Goal: Task Accomplishment & Management: Use online tool/utility

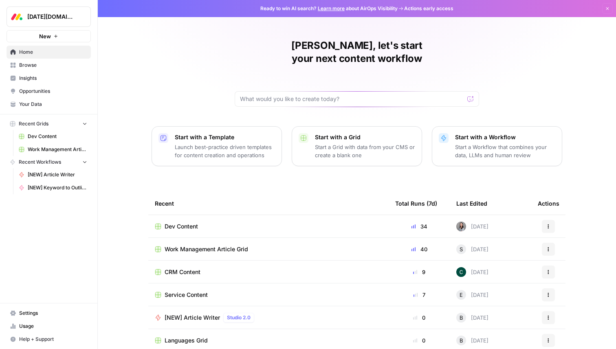
click at [187, 245] on span "Work Management Article Grid" at bounding box center [207, 249] width 84 height 8
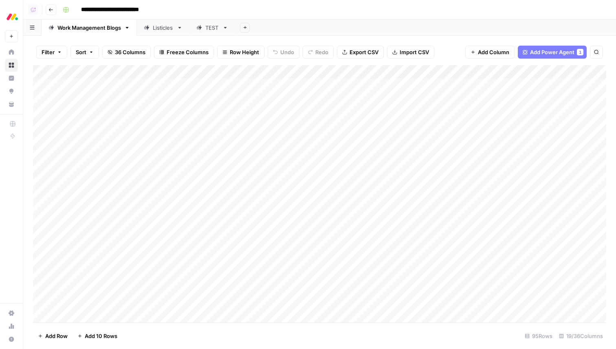
click at [537, 48] on span "Add Power Agent" at bounding box center [552, 52] width 44 height 8
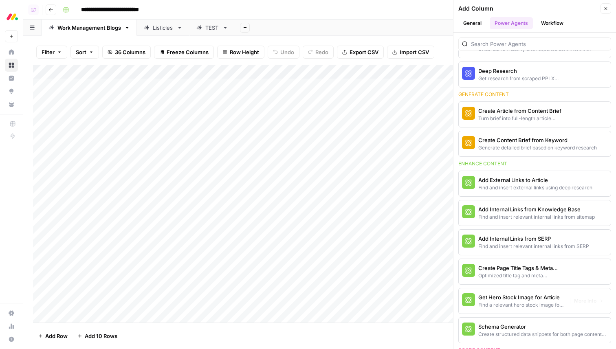
scroll to position [114, 0]
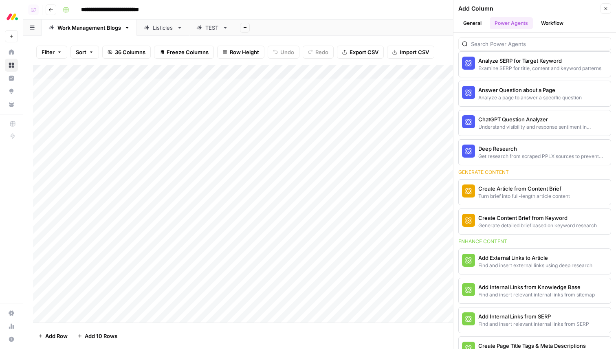
click at [607, 9] on icon "button" at bounding box center [605, 8] width 5 height 5
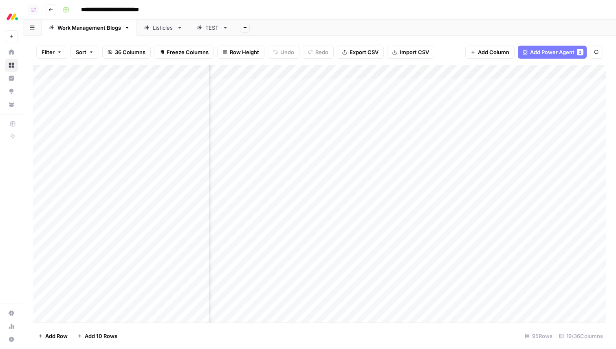
scroll to position [0, 356]
click at [464, 83] on div "Add Column" at bounding box center [319, 193] width 573 height 257
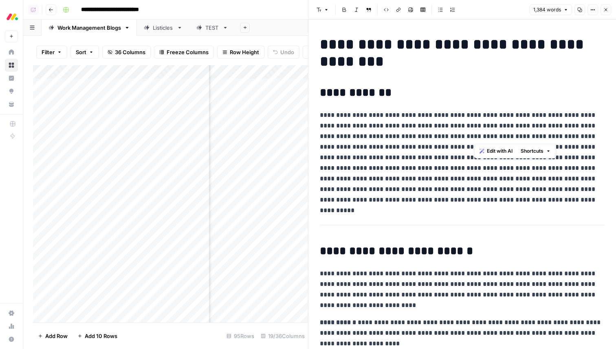
drag, startPoint x: 493, startPoint y: 129, endPoint x: 525, endPoint y: 152, distance: 39.0
click at [525, 152] on p "**********" at bounding box center [462, 157] width 285 height 95
click at [606, 9] on icon "button" at bounding box center [605, 9] width 5 height 5
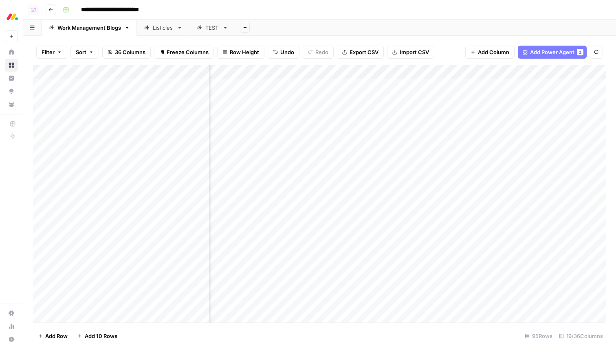
scroll to position [0, 344]
click at [561, 69] on div "Add Column" at bounding box center [319, 193] width 573 height 257
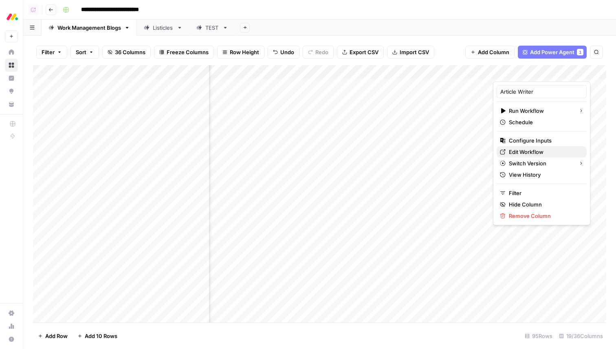
click at [535, 153] on span "Edit Workflow" at bounding box center [544, 152] width 71 height 8
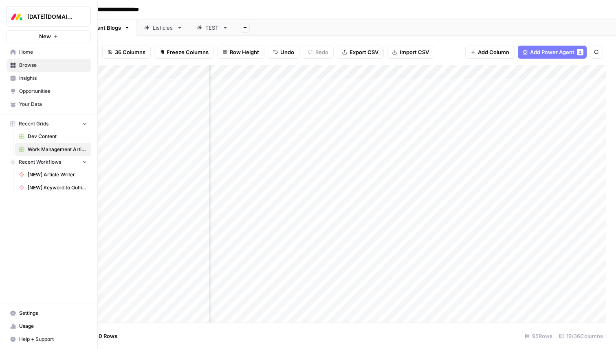
click at [19, 75] on span "Insights" at bounding box center [53, 78] width 68 height 7
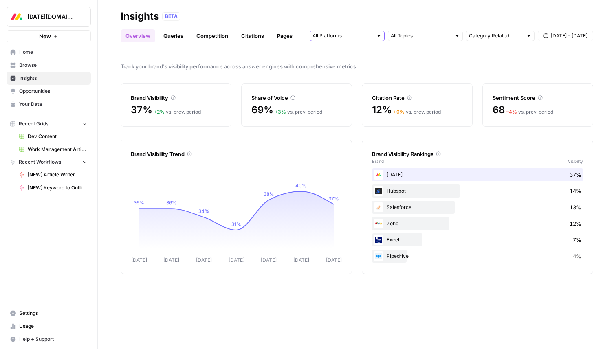
click at [357, 36] on input "text" at bounding box center [342, 36] width 60 height 8
click at [172, 37] on link "Queries" at bounding box center [173, 35] width 30 height 13
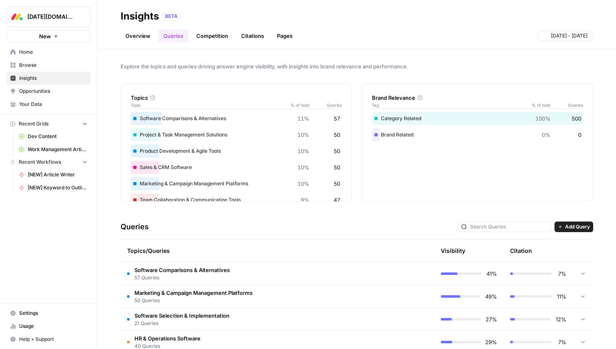
click at [210, 35] on link "Competition" at bounding box center [212, 35] width 42 height 13
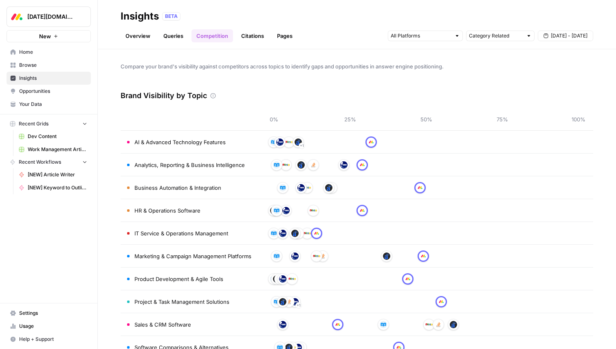
click at [250, 39] on link "Citations" at bounding box center [252, 35] width 33 height 13
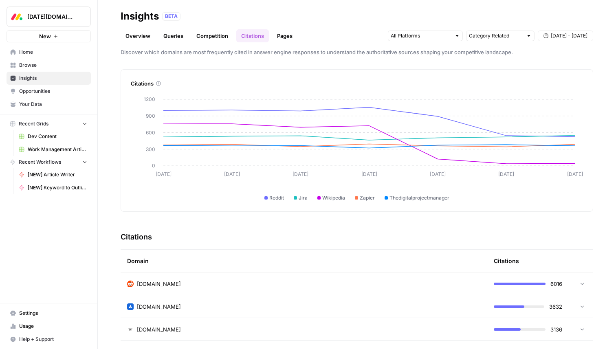
scroll to position [9, 0]
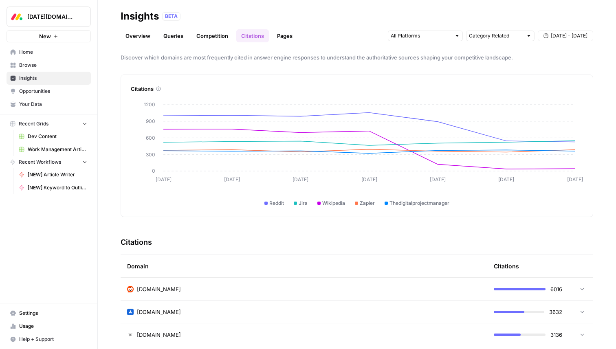
click at [286, 37] on link "Pages" at bounding box center [284, 35] width 25 height 13
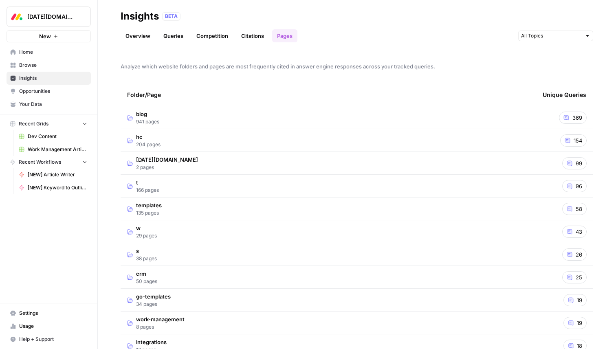
click at [45, 92] on span "Opportunities" at bounding box center [53, 91] width 68 height 7
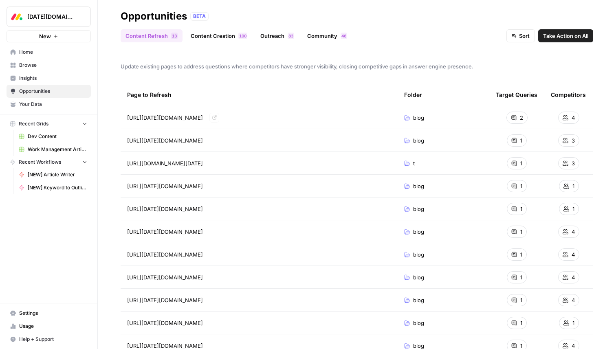
click at [216, 38] on link "Content Creation 0 0 1" at bounding box center [219, 35] width 66 height 13
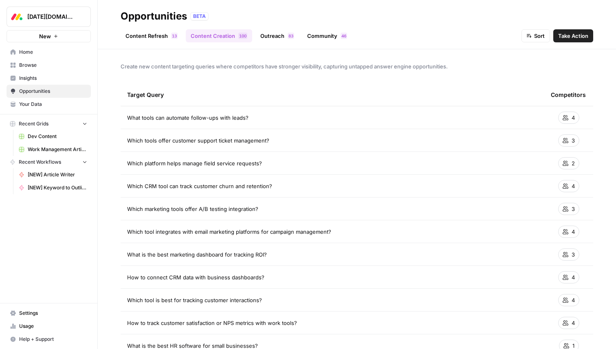
click at [285, 35] on link "Outreach 3 8" at bounding box center [277, 35] width 44 height 13
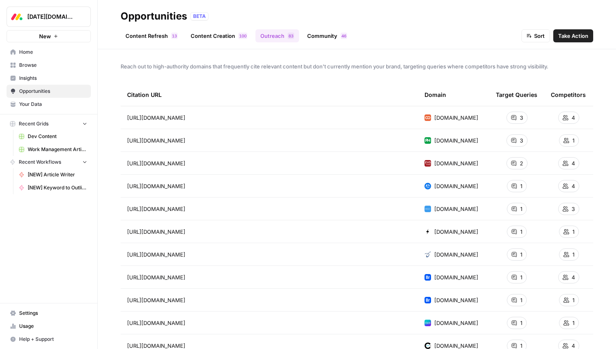
click at [156, 38] on link "Content Refresh 3 1" at bounding box center [152, 35] width 62 height 13
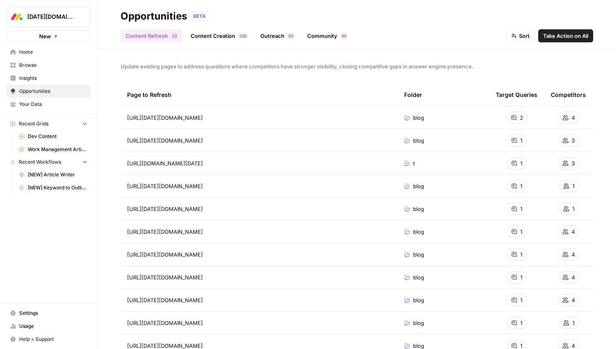
click at [327, 40] on link "Community 6 4" at bounding box center [327, 35] width 50 height 13
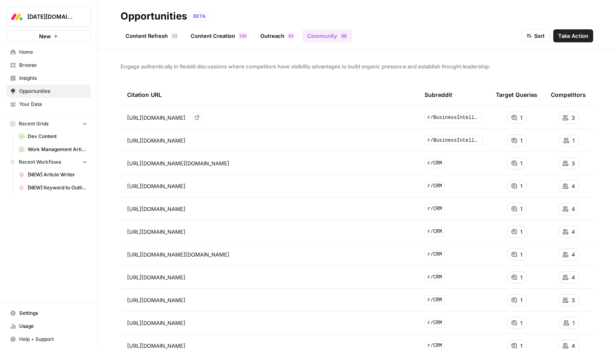
click at [199, 117] on icon "Go to page https://www.reddit.com/r/BusinessIntelligence/comments/1ik90ju/best_…" at bounding box center [197, 117] width 4 height 4
click at [143, 38] on link "Content Refresh 3 1" at bounding box center [152, 35] width 62 height 13
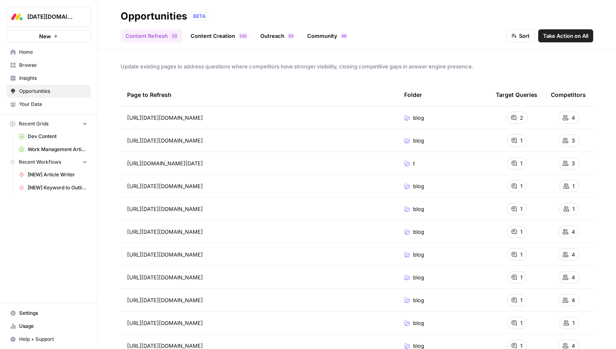
click at [212, 32] on link "Content Creation 0 0 1" at bounding box center [219, 35] width 66 height 13
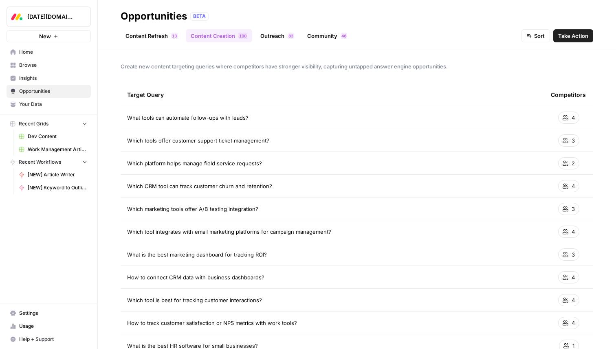
click at [49, 100] on link "Your Data" at bounding box center [49, 104] width 84 height 13
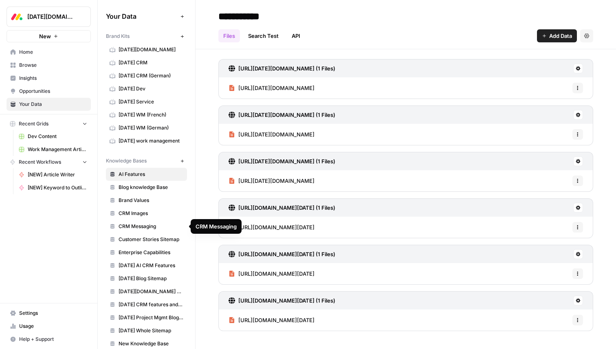
click at [144, 266] on span "[DATE] AI CRM Features" at bounding box center [151, 265] width 65 height 7
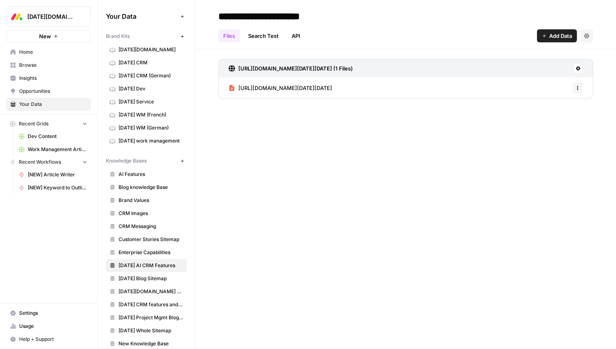
click at [137, 176] on span "AI Features" at bounding box center [151, 174] width 65 height 7
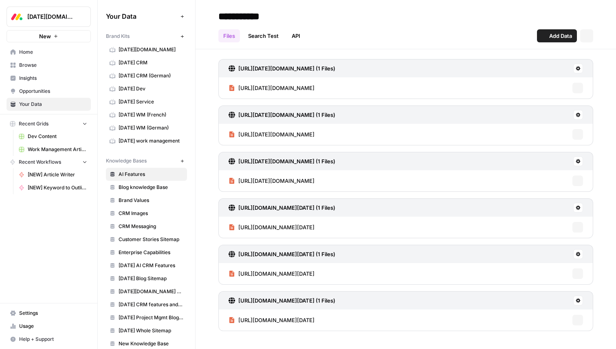
click at [137, 187] on span "Blog knowledge Base" at bounding box center [151, 187] width 65 height 7
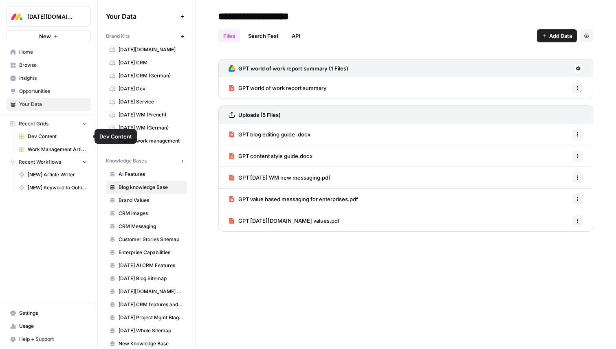
click at [50, 149] on span "Work Management Article Grid" at bounding box center [57, 149] width 59 height 7
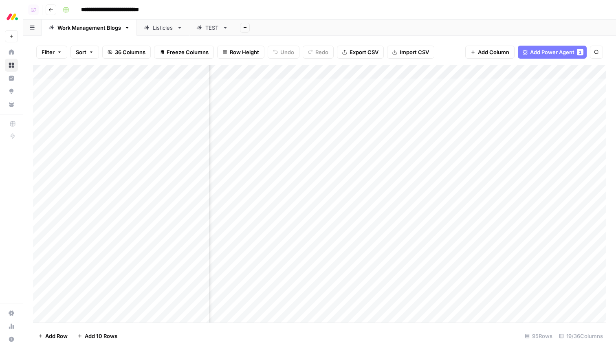
scroll to position [0, 695]
click at [545, 85] on div "Add Column" at bounding box center [319, 193] width 573 height 257
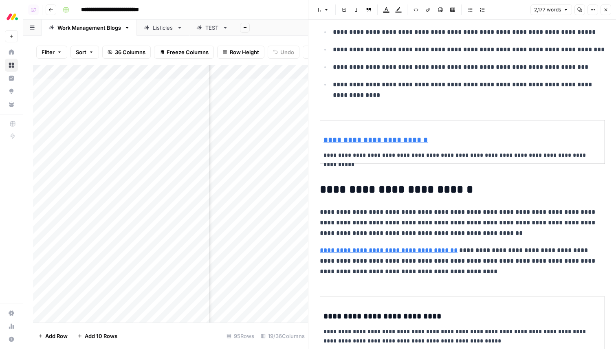
scroll to position [411, 0]
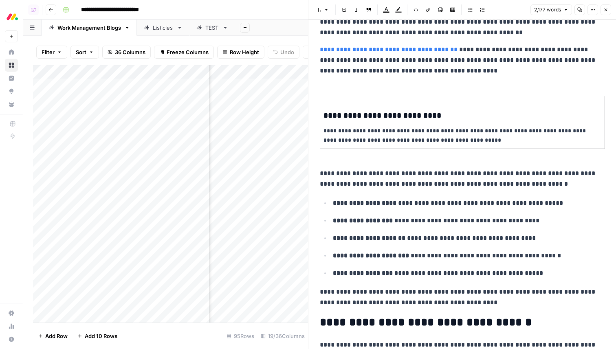
click at [486, 73] on p "**********" at bounding box center [462, 60] width 285 height 32
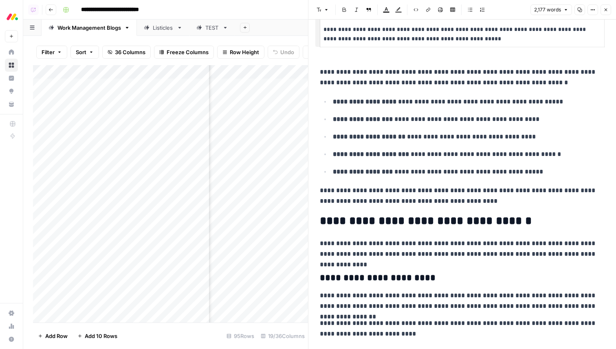
scroll to position [518, 0]
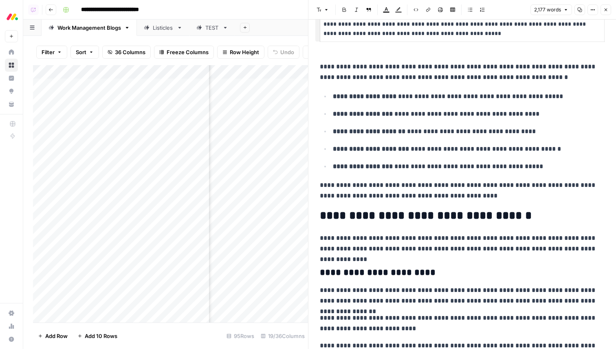
click at [247, 26] on icon "button" at bounding box center [245, 27] width 4 height 4
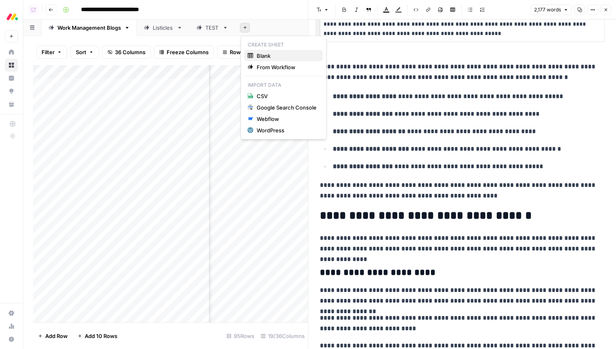
click at [259, 55] on span "Blank" at bounding box center [287, 56] width 60 height 8
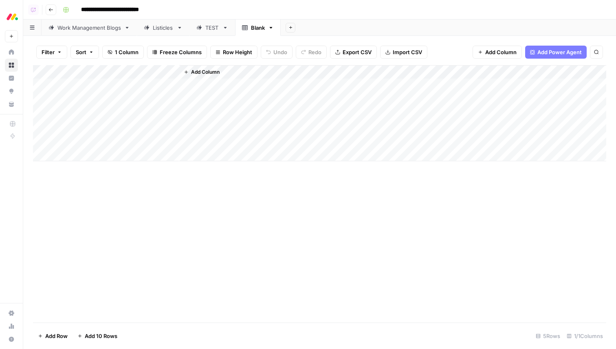
drag, startPoint x: 124, startPoint y: 86, endPoint x: 134, endPoint y: 156, distance: 70.8
click at [134, 158] on div "Add Column" at bounding box center [319, 113] width 573 height 96
click at [195, 75] on span "Add Column" at bounding box center [205, 71] width 29 height 7
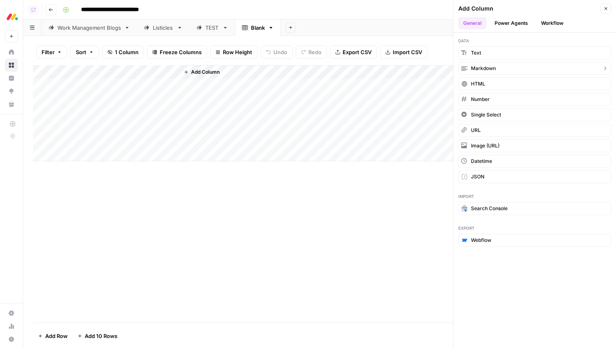
click at [487, 67] on span "Markdown" at bounding box center [483, 68] width 25 height 7
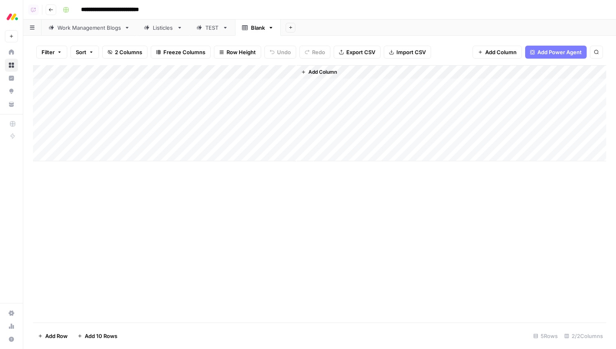
click at [218, 148] on div "Add Column" at bounding box center [319, 113] width 573 height 96
click at [273, 30] on icon "button" at bounding box center [271, 28] width 6 height 6
click at [88, 27] on div "Work Management Blogs" at bounding box center [89, 28] width 64 height 8
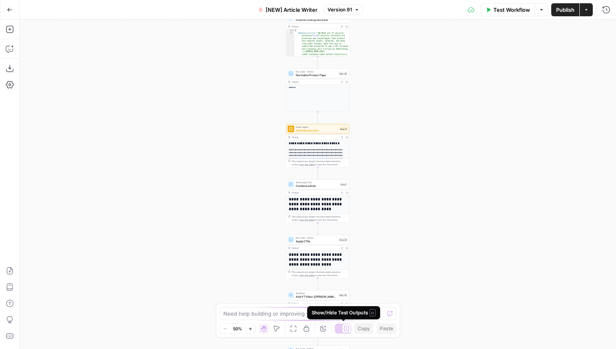
click at [342, 328] on div at bounding box center [346, 328] width 9 height 9
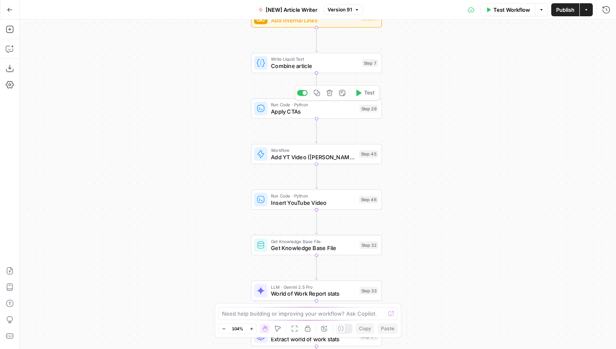
drag, startPoint x: 410, startPoint y: 63, endPoint x: 410, endPoint y: 258, distance: 195.1
click at [410, 258] on div "Workflow Set Inputs Inputs Google Search Google Search Step 2 Run Code · Python…" at bounding box center [318, 185] width 596 height 330
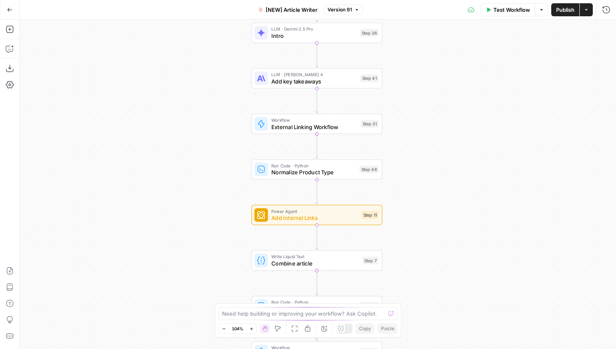
drag, startPoint x: 411, startPoint y: 96, endPoint x: 412, endPoint y: 238, distance: 142.2
click at [412, 238] on div "Workflow Set Inputs Inputs Google Search Google Search Step 2 Run Code · Python…" at bounding box center [318, 185] width 596 height 330
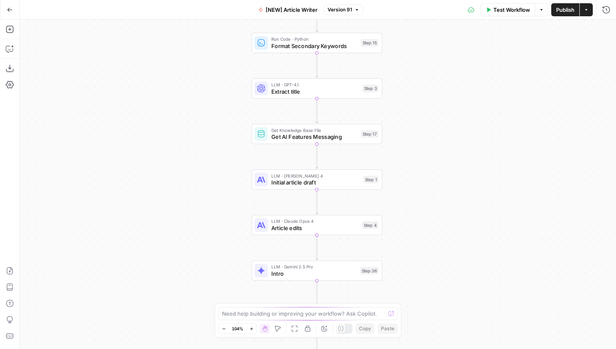
drag, startPoint x: 412, startPoint y: 127, endPoint x: 412, endPoint y: 254, distance: 127.5
click at [412, 254] on div "Workflow Set Inputs Inputs Google Search Google Search Step 2 Run Code · Python…" at bounding box center [318, 185] width 596 height 330
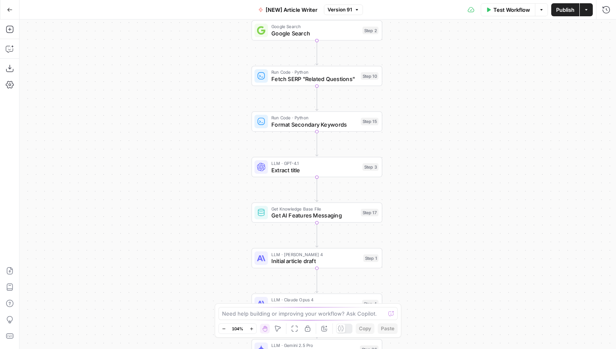
drag, startPoint x: 412, startPoint y: 254, endPoint x: 410, endPoint y: 297, distance: 42.8
click at [412, 305] on div "Workflow Set Inputs Inputs Google Search Google Search Step 2 Run Code · Python…" at bounding box center [318, 185] width 596 height 330
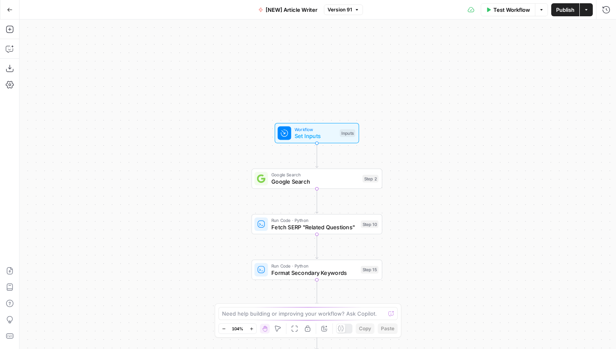
drag, startPoint x: 408, startPoint y: 129, endPoint x: 409, endPoint y: 213, distance: 84.7
click at [409, 213] on div "Workflow Set Inputs Inputs Google Search Google Search Step 2 Run Code · Python…" at bounding box center [318, 185] width 596 height 330
drag, startPoint x: 409, startPoint y: 213, endPoint x: 409, endPoint y: 171, distance: 42.8
click at [409, 171] on div "Workflow Set Inputs Inputs Google Search Google Search Step 2 Run Code · Python…" at bounding box center [318, 185] width 596 height 330
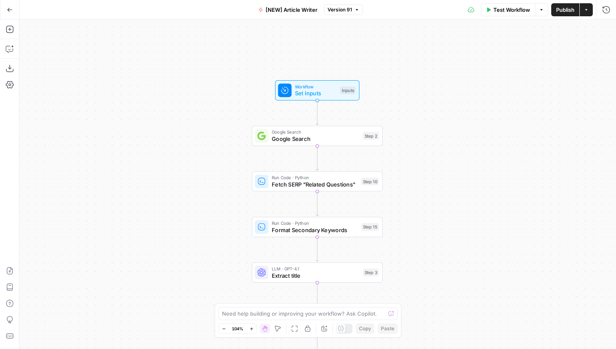
drag, startPoint x: 415, startPoint y: 197, endPoint x: 417, endPoint y: 108, distance: 88.8
click at [418, 108] on div "Workflow Set Inputs Inputs Google Search Google Search Step 2 Run Code · Python…" at bounding box center [318, 185] width 596 height 330
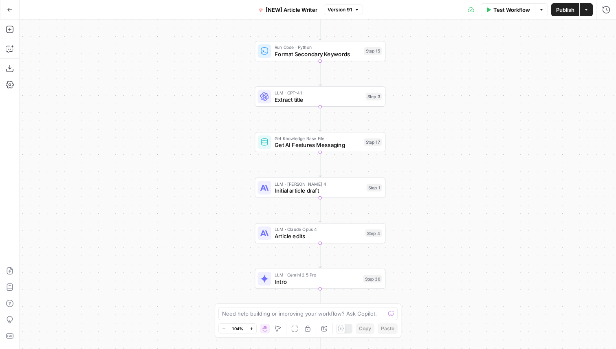
drag, startPoint x: 422, startPoint y: 125, endPoint x: 422, endPoint y: 119, distance: 6.9
click at [422, 119] on div "Workflow Set Inputs Inputs Google Search Google Search Step 2 Run Code · Python…" at bounding box center [318, 185] width 596 height 330
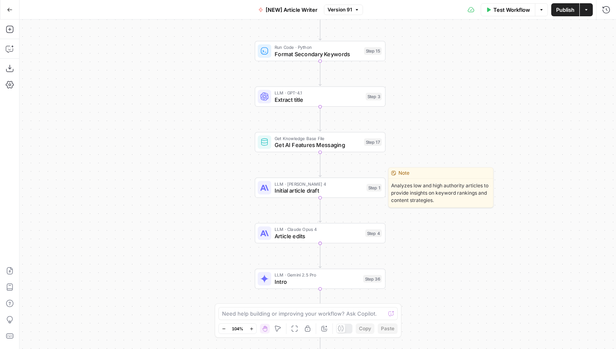
click at [300, 193] on span "Initial article draft" at bounding box center [319, 191] width 88 height 9
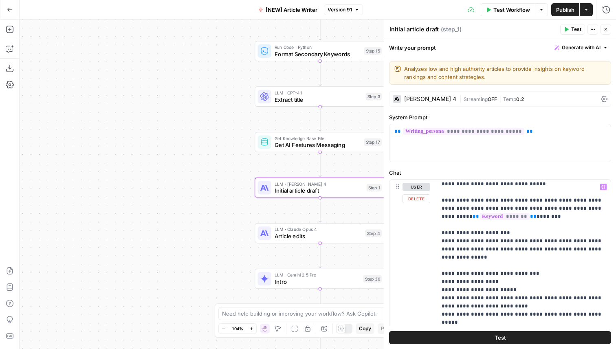
scroll to position [585, 0]
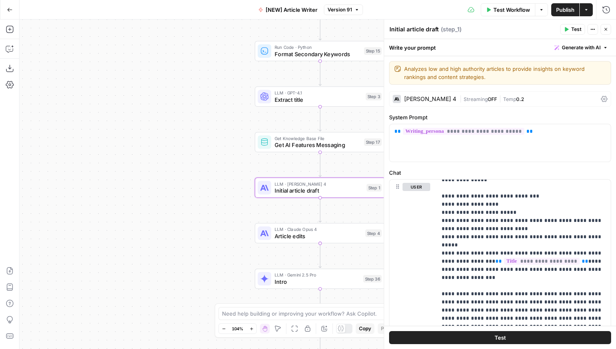
click at [528, 46] on div "Write your prompt Generate with AI" at bounding box center [500, 47] width 232 height 17
click at [497, 102] on span "|" at bounding box center [500, 99] width 6 height 8
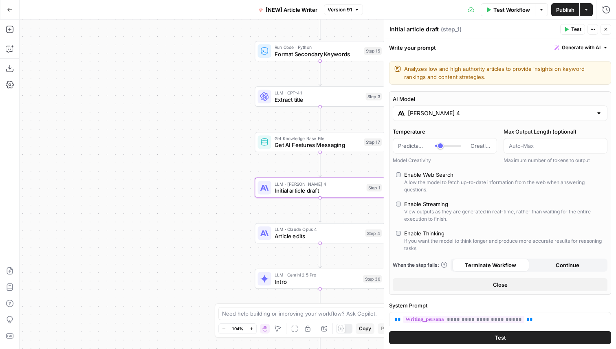
click at [484, 108] on div "Claude Sonnet 4" at bounding box center [500, 113] width 215 height 15
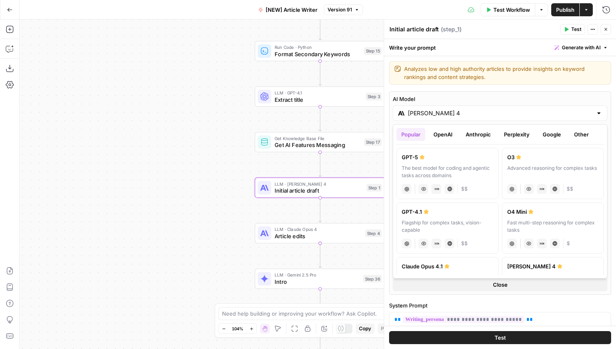
click at [607, 26] on button "Close" at bounding box center [605, 29] width 11 height 11
